Goal: Task Accomplishment & Management: Complete application form

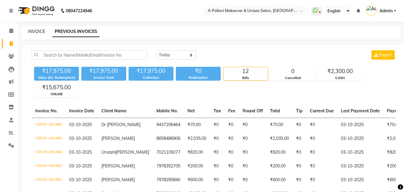
click at [37, 31] on link "INVOICE" at bounding box center [36, 31] width 17 height 5
select select "service"
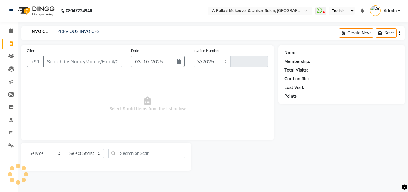
select select "3573"
type input "1887"
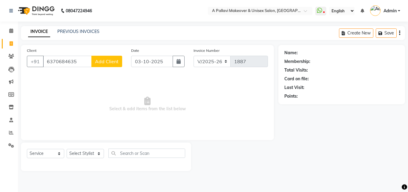
type input "6370684635"
click at [115, 62] on span "Add Client" at bounding box center [107, 61] width 24 height 6
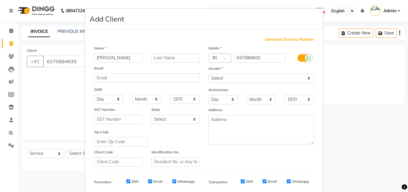
type input "[PERSON_NAME]"
click at [182, 60] on input "text" at bounding box center [175, 57] width 48 height 9
type input "Baag"
click at [252, 78] on select "Select [DEMOGRAPHIC_DATA] [DEMOGRAPHIC_DATA] Other Prefer Not To Say" at bounding box center [261, 78] width 105 height 9
select select "[DEMOGRAPHIC_DATA]"
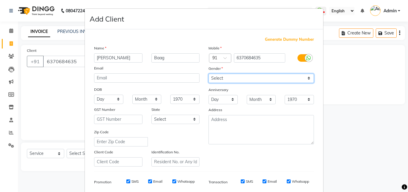
click at [209, 74] on select "Select [DEMOGRAPHIC_DATA] [DEMOGRAPHIC_DATA] Other Prefer Not To Say" at bounding box center [261, 78] width 105 height 9
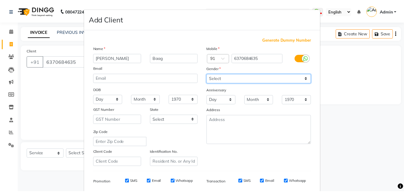
scroll to position [84, 0]
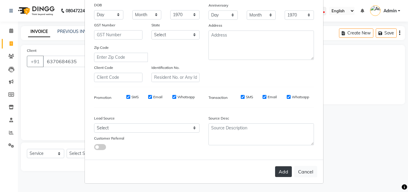
click at [278, 169] on button "Add" at bounding box center [283, 171] width 17 height 11
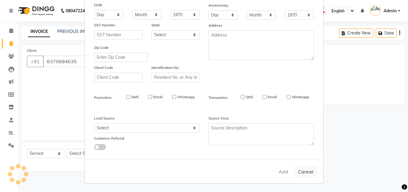
select select
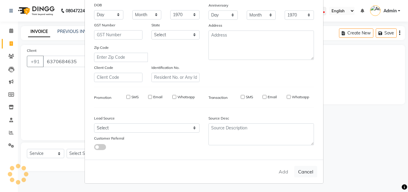
select select
checkbox input "false"
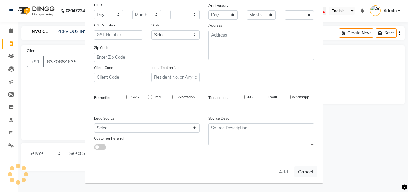
checkbox input "false"
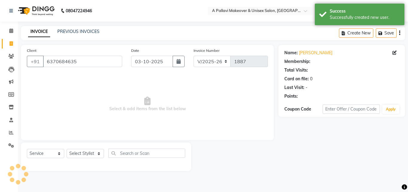
select select "1: Object"
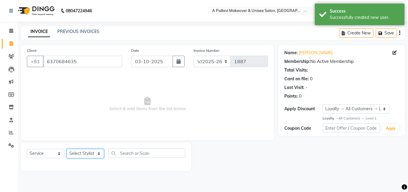
click at [96, 153] on select "Select Stylist [PERSON_NAME] A PALLAVI Archana [PERSON_NAME] [PERSON_NAME] [PER…" at bounding box center [85, 153] width 37 height 9
select select "19459"
click at [67, 149] on select "Select Stylist [PERSON_NAME] A PALLAVI Archana [PERSON_NAME] [PERSON_NAME] [PER…" at bounding box center [85, 153] width 37 height 9
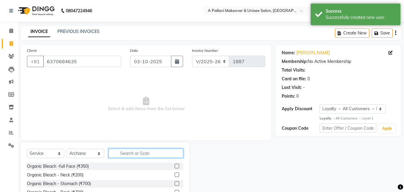
click at [130, 150] on input "text" at bounding box center [145, 152] width 75 height 9
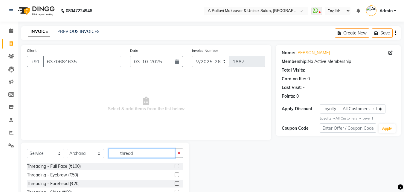
type input "thread"
click at [174, 175] on label at bounding box center [176, 174] width 4 height 4
click at [174, 175] on input "checkbox" at bounding box center [176, 175] width 4 height 4
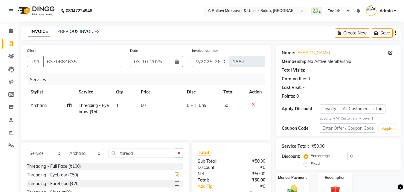
checkbox input "false"
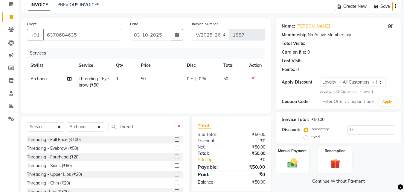
scroll to position [48, 0]
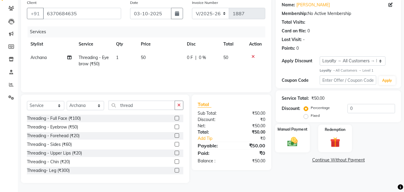
click at [283, 139] on div "Manual Payment" at bounding box center [292, 138] width 35 height 28
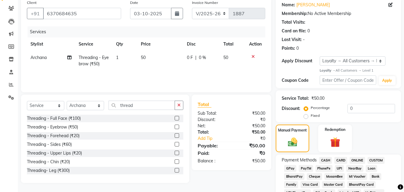
click at [324, 160] on span "CASH" at bounding box center [325, 160] width 13 height 7
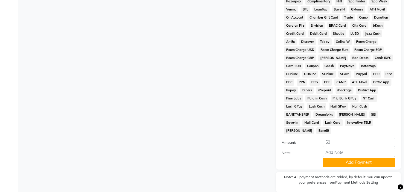
scroll to position [284, 0]
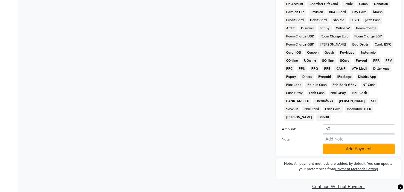
click at [333, 144] on button "Add Payment" at bounding box center [358, 148] width 72 height 9
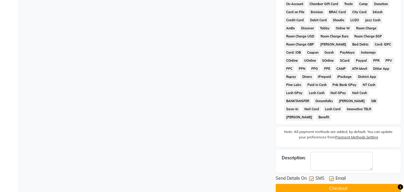
click at [340, 183] on button "Checkout" at bounding box center [337, 187] width 125 height 9
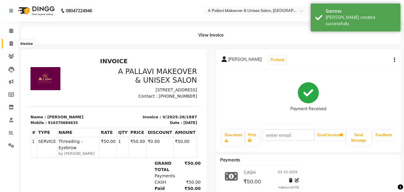
click at [11, 41] on icon at bounding box center [11, 43] width 3 height 4
select select "service"
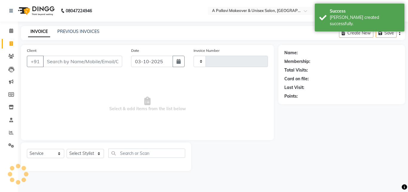
type input "1888"
select select "3573"
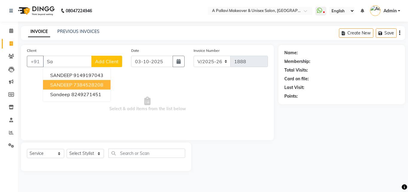
type input "S"
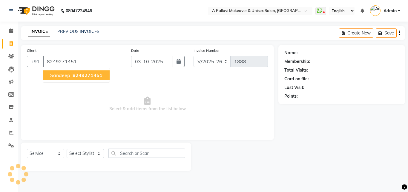
type input "8249271451"
select select "1: Object"
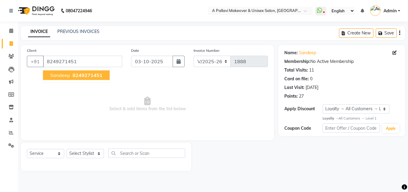
click at [65, 73] on span "sandeep" at bounding box center [60, 75] width 20 height 6
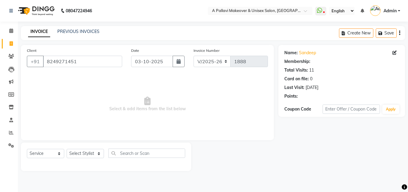
select select "1: Object"
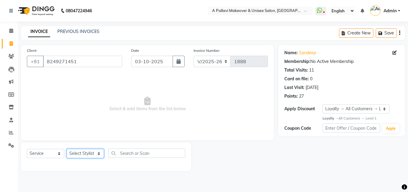
click at [80, 154] on select "Select Stylist [PERSON_NAME] A PALLAVI Archana [PERSON_NAME] [PERSON_NAME] [PER…" at bounding box center [85, 153] width 37 height 9
select select "68912"
click at [67, 149] on select "Select Stylist [PERSON_NAME] A PALLAVI Archana [PERSON_NAME] [PERSON_NAME] [PER…" at bounding box center [85, 153] width 37 height 9
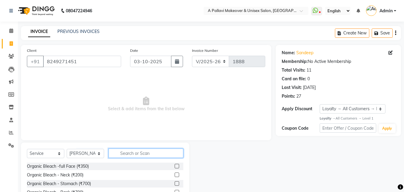
click at [124, 150] on input "text" at bounding box center [145, 152] width 75 height 9
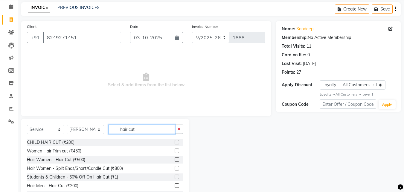
scroll to position [48, 0]
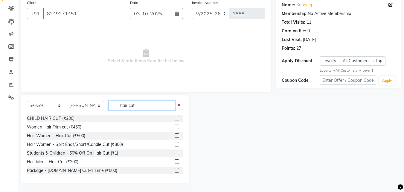
type input "hair cut"
click at [174, 162] on label at bounding box center [176, 161] width 4 height 4
click at [174, 162] on input "checkbox" at bounding box center [176, 162] width 4 height 4
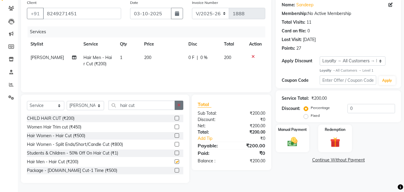
checkbox input "false"
click at [181, 106] on button "button" at bounding box center [178, 104] width 9 height 9
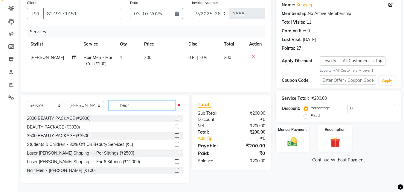
scroll to position [35, 0]
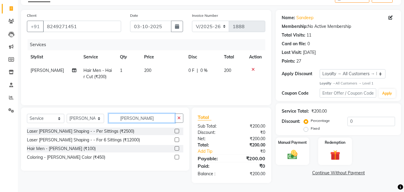
type input "[PERSON_NAME]"
click at [177, 147] on label at bounding box center [176, 148] width 4 height 4
click at [177, 147] on input "checkbox" at bounding box center [176, 148] width 4 height 4
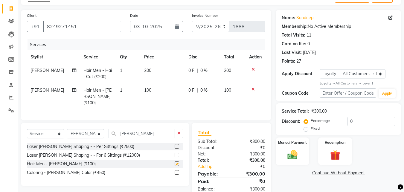
checkbox input "false"
click at [94, 131] on select "Select Stylist [PERSON_NAME] A PALLAVI Archana [PERSON_NAME] [PERSON_NAME] [PER…" at bounding box center [85, 133] width 37 height 9
select select "64442"
click at [67, 129] on select "Select Stylist [PERSON_NAME] A PALLAVI Archana [PERSON_NAME] [PERSON_NAME] [PER…" at bounding box center [85, 133] width 37 height 9
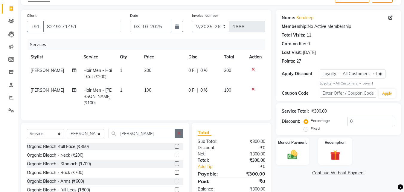
click at [181, 132] on button "button" at bounding box center [178, 132] width 9 height 9
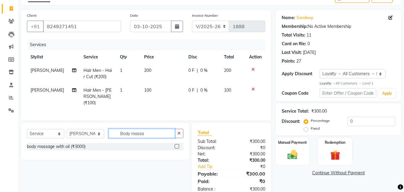
type input "Body massa"
click at [177, 145] on label at bounding box center [176, 146] width 4 height 4
click at [177, 145] on input "checkbox" at bounding box center [176, 146] width 4 height 4
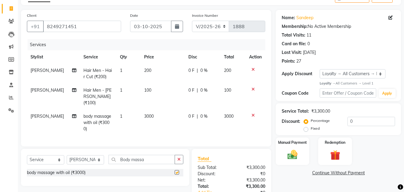
checkbox input "false"
click at [147, 109] on td "3000" at bounding box center [162, 122] width 44 height 26
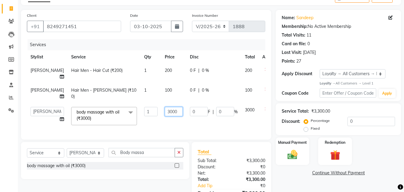
click at [165, 111] on input "3000" at bounding box center [174, 111] width 18 height 9
type input "2500"
click at [160, 130] on div "Services Stylist Service Qty Price Disc Total Action [PERSON_NAME] Hair Men - H…" at bounding box center [146, 86] width 238 height 94
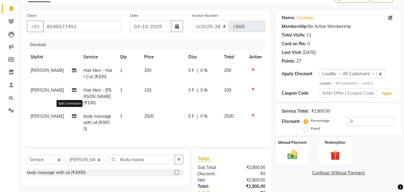
click at [72, 114] on icon at bounding box center [74, 116] width 4 height 4
select select "64442"
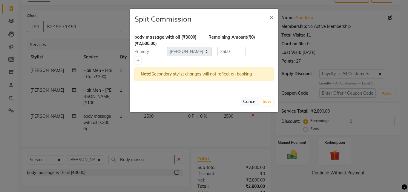
click at [139, 61] on icon at bounding box center [138, 61] width 3 height 4
type input "1250"
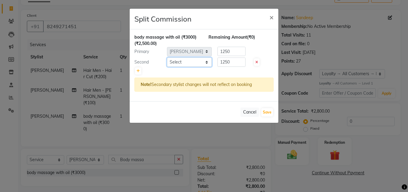
click at [192, 62] on select "Select [PERSON_NAME] A PALLAVI Archana [PERSON_NAME] [PERSON_NAME] [PERSON_NAME…" at bounding box center [189, 61] width 45 height 9
select select "19462"
click at [167, 57] on select "Select [PERSON_NAME] A PALLAVI Archana [PERSON_NAME] [PERSON_NAME] [PERSON_NAME…" at bounding box center [189, 61] width 45 height 9
click at [269, 111] on button "Save" at bounding box center [267, 112] width 12 height 8
select select "Select"
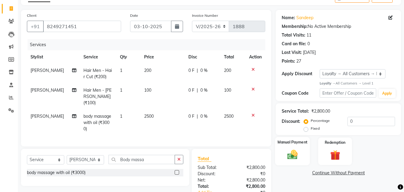
click at [284, 150] on img at bounding box center [292, 155] width 17 height 12
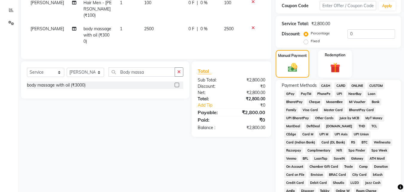
scroll to position [125, 0]
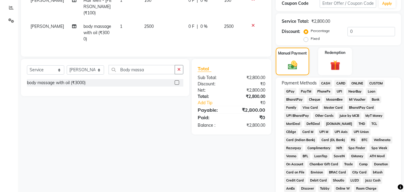
click at [358, 83] on span "ONLINE" at bounding box center [357, 83] width 16 height 7
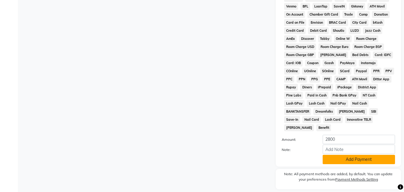
click at [361, 154] on button "Add Payment" at bounding box center [358, 158] width 72 height 9
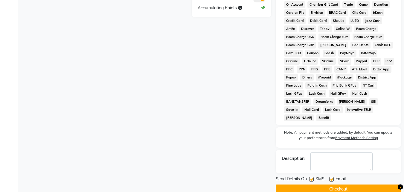
scroll to position [287, 0]
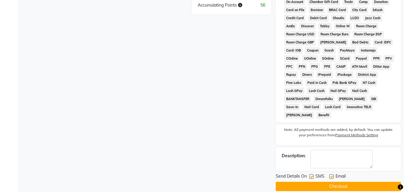
click at [351, 181] on button "Checkout" at bounding box center [337, 185] width 125 height 9
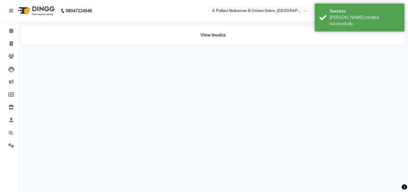
select select "68912"
select select "64442"
select select "19462"
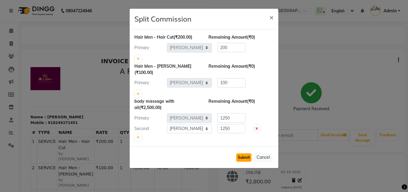
click at [242, 153] on button "Submit" at bounding box center [243, 157] width 15 height 8
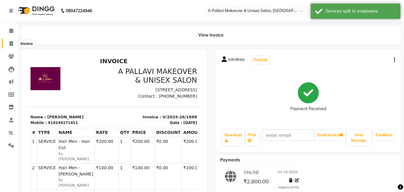
click at [10, 45] on icon at bounding box center [11, 43] width 3 height 4
select select "service"
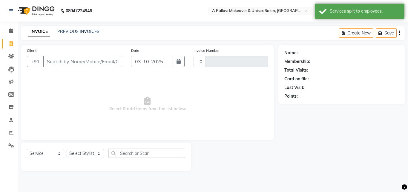
type input "1889"
select select "3573"
click at [83, 31] on link "PREVIOUS INVOICES" at bounding box center [78, 31] width 42 height 5
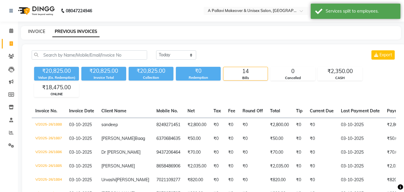
click at [37, 30] on link "INVOICE" at bounding box center [36, 31] width 17 height 5
select select "service"
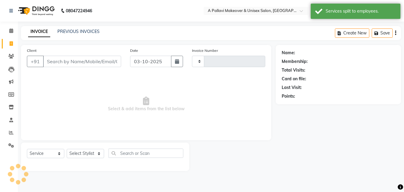
type input "1889"
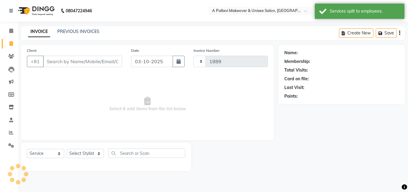
select select "3573"
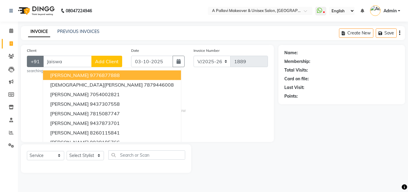
type input "Jaiswal"
